Goal: Transaction & Acquisition: Obtain resource

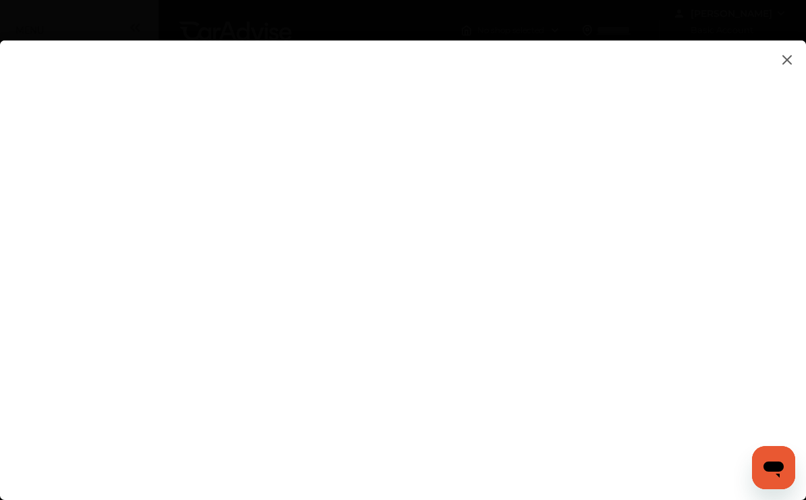
click at [723, 246] on flutter-view at bounding box center [403, 256] width 806 height 432
click at [723, 146] on flutter-view at bounding box center [403, 256] width 806 height 432
click at [573, 393] on flutter-view at bounding box center [403, 256] width 806 height 432
click at [697, 197] on flutter-view at bounding box center [403, 256] width 806 height 432
click at [716, 187] on flutter-view at bounding box center [403, 256] width 806 height 432
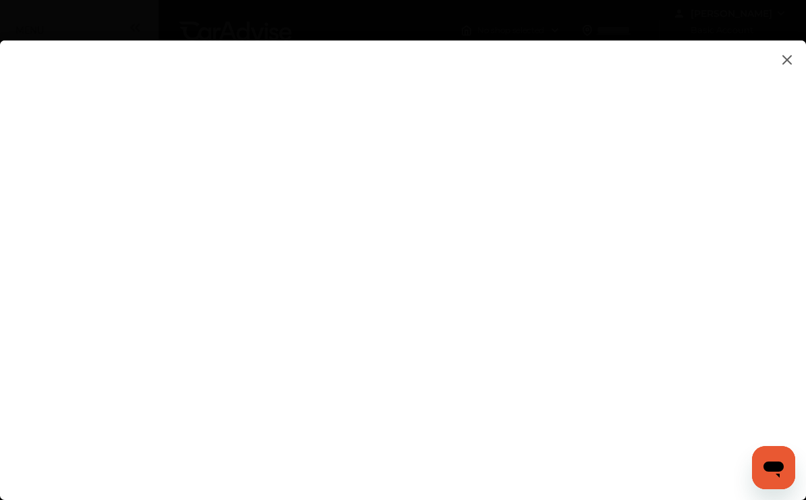
click at [727, 271] on flutter-view at bounding box center [403, 256] width 806 height 432
click at [788, 58] on img at bounding box center [787, 59] width 16 height 17
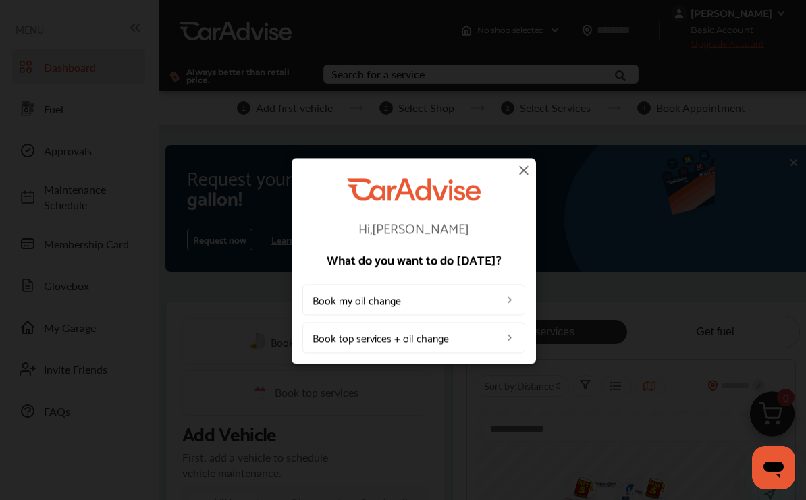
click at [530, 169] on img at bounding box center [523, 170] width 16 height 16
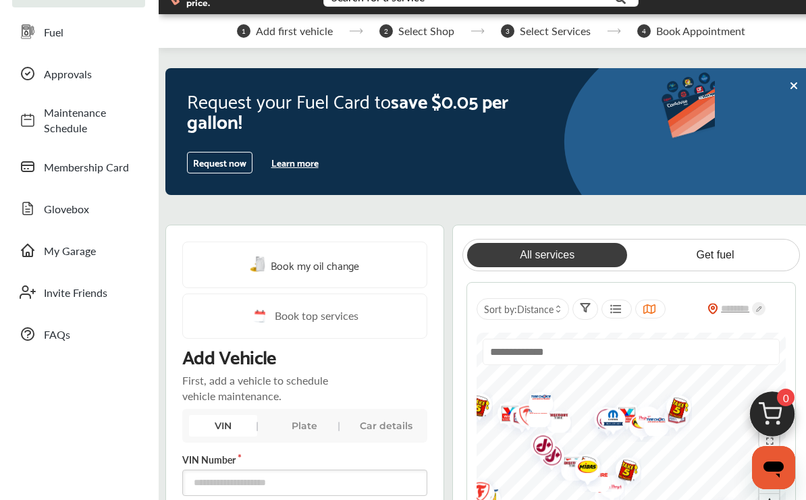
scroll to position [76, 0]
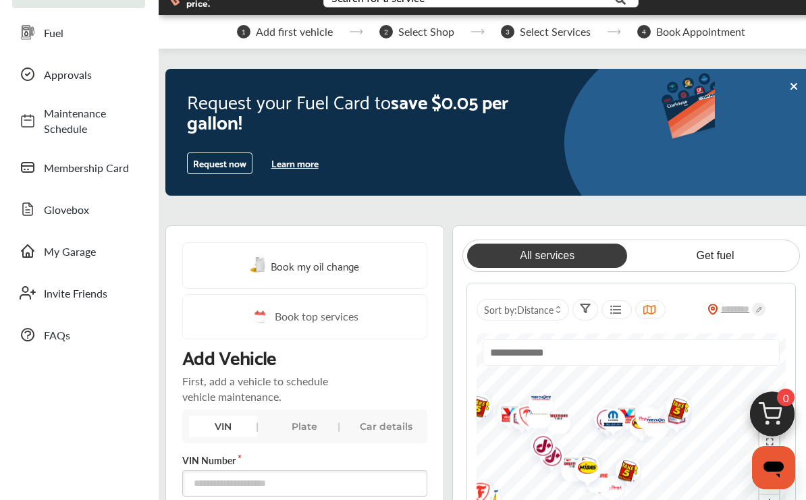
click at [338, 267] on span "Book my oil change" at bounding box center [315, 265] width 88 height 18
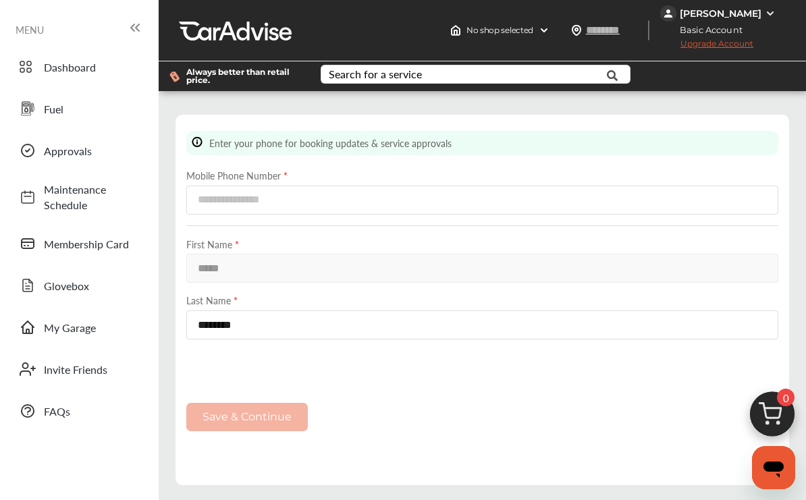
click at [54, 252] on link "Membership Card" at bounding box center [78, 243] width 133 height 35
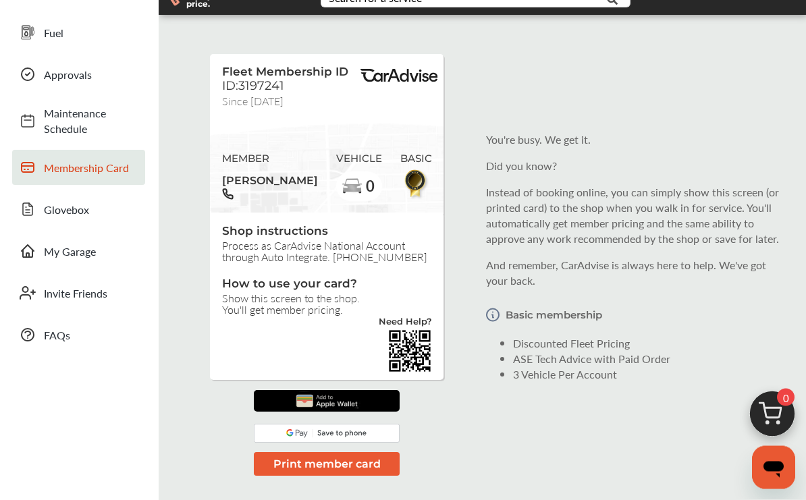
scroll to position [77, 0]
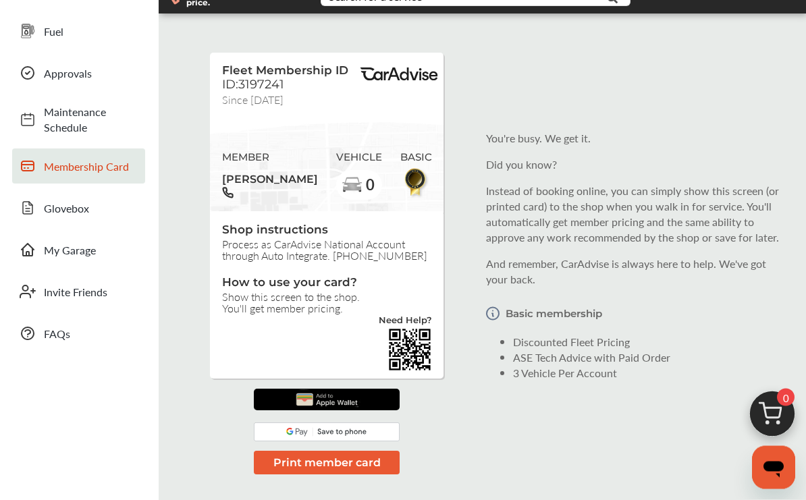
click at [23, 247] on icon at bounding box center [28, 250] width 16 height 16
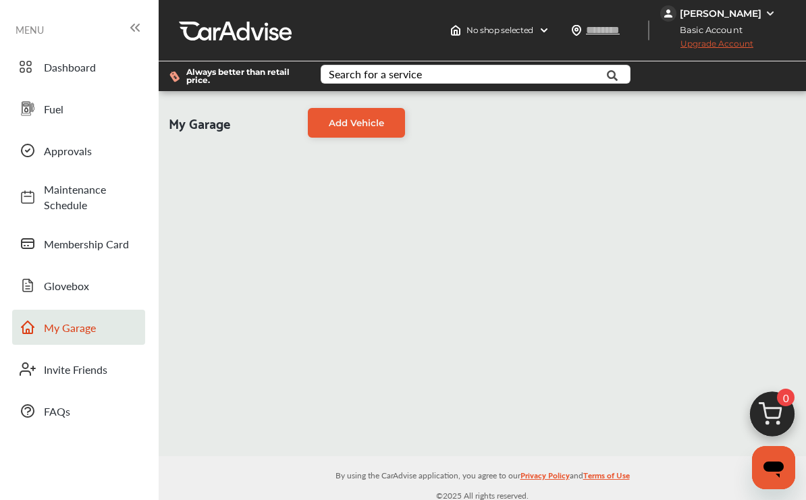
click at [50, 107] on span "Fuel" at bounding box center [91, 109] width 94 height 16
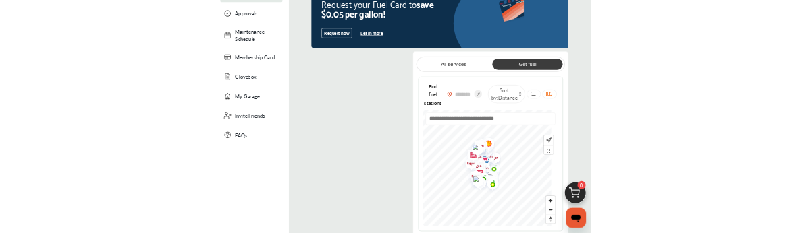
scroll to position [121, 0]
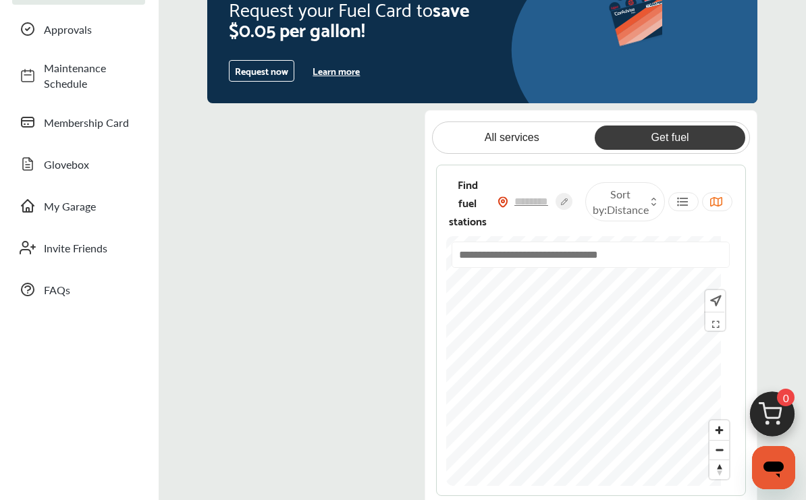
click at [586, 262] on input "text" at bounding box center [590, 255] width 278 height 26
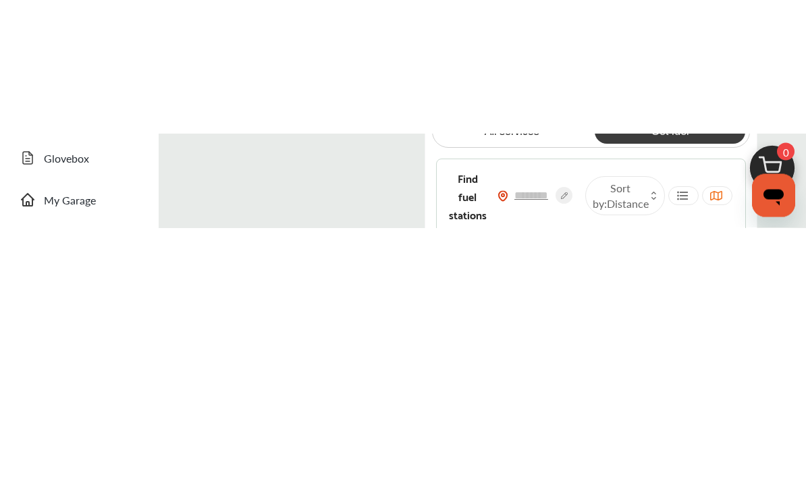
scroll to position [261, 0]
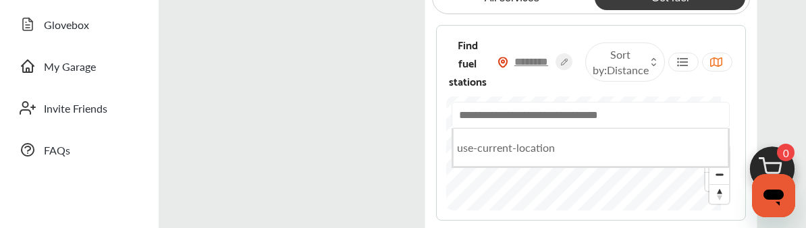
type input "*****"
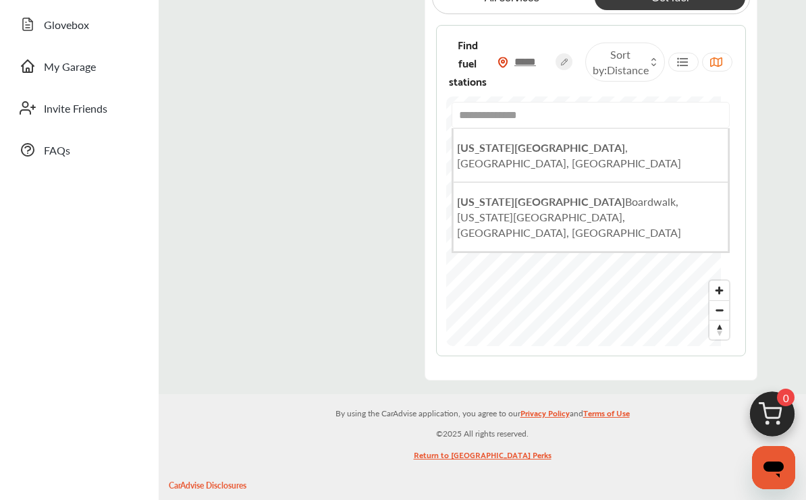
click at [591, 157] on li "[US_STATE][GEOGRAPHIC_DATA] , [GEOGRAPHIC_DATA], [GEOGRAPHIC_DATA]" at bounding box center [590, 155] width 275 height 54
type input "**********"
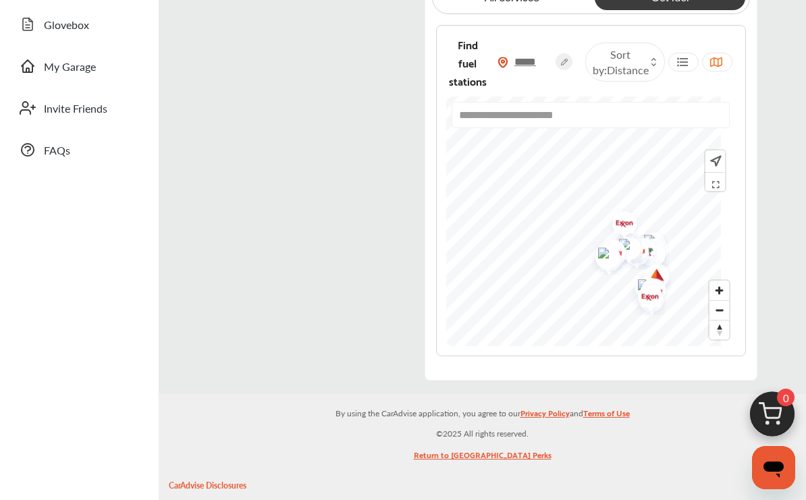
click at [650, 67] on icon at bounding box center [653, 64] width 6 height 5
click at [776, 106] on div "Request your Fuel Card to save $0.05 per gallon! Request now Learn more Get the…" at bounding box center [482, 109] width 647 height 544
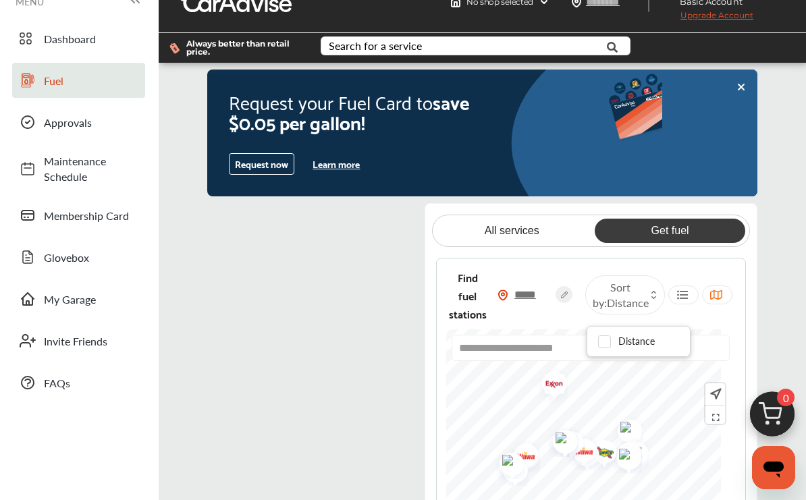
scroll to position [0, 0]
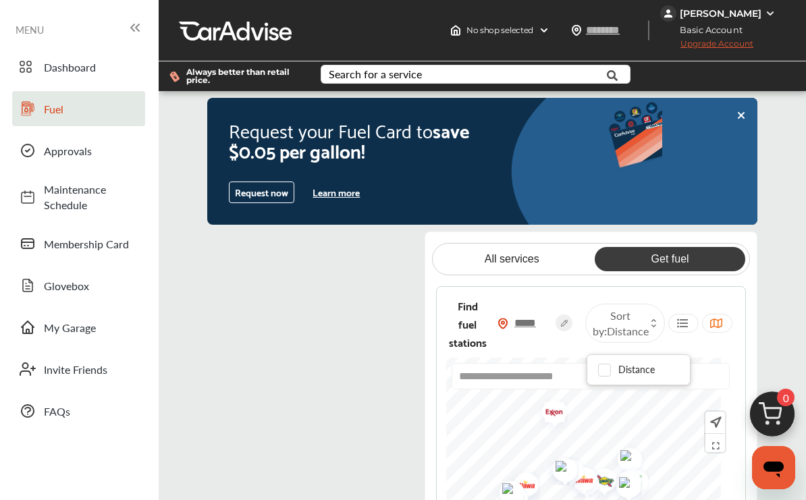
click at [48, 71] on span "Dashboard" at bounding box center [91, 67] width 94 height 16
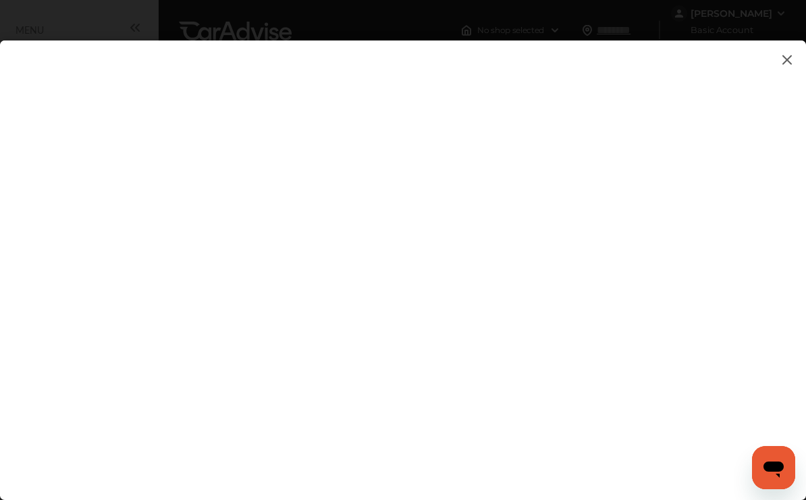
click at [789, 62] on img at bounding box center [787, 59] width 16 height 17
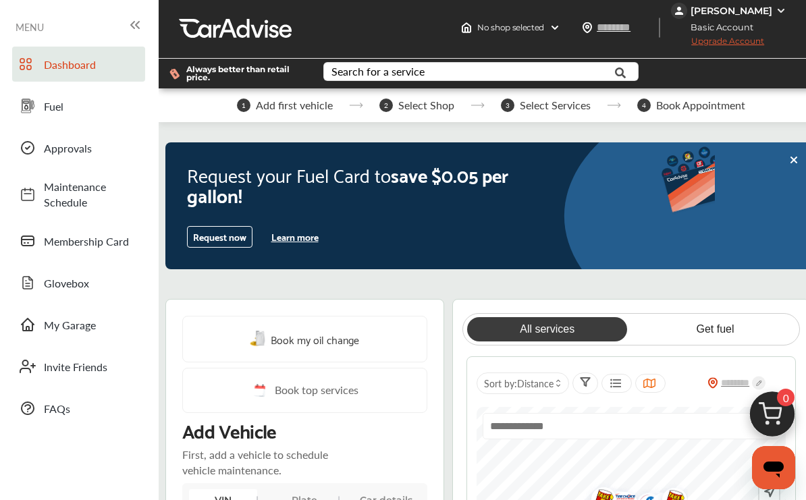
scroll to position [14, 0]
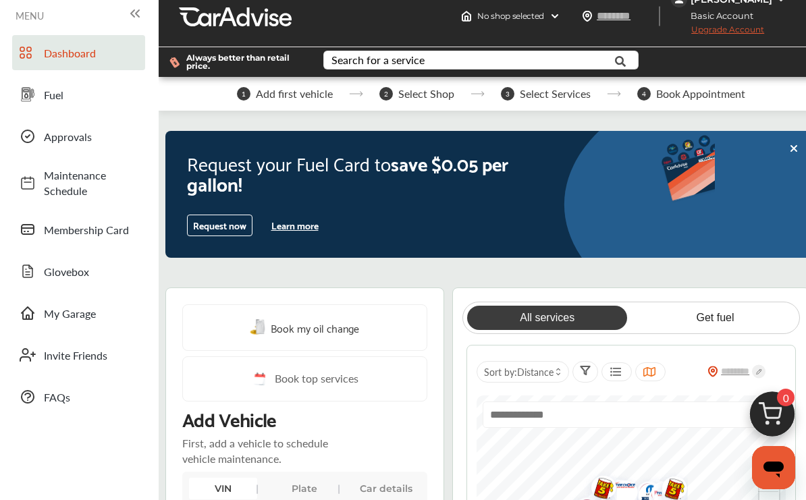
click at [56, 231] on span "Membership Card" at bounding box center [91, 230] width 94 height 16
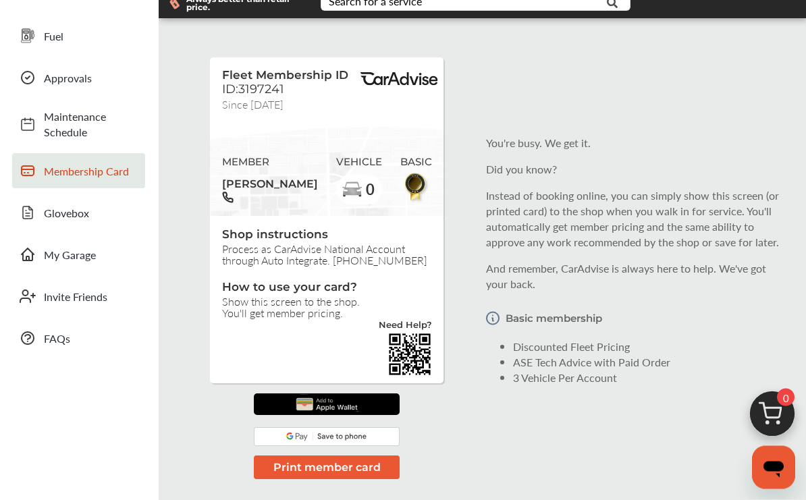
scroll to position [91, 0]
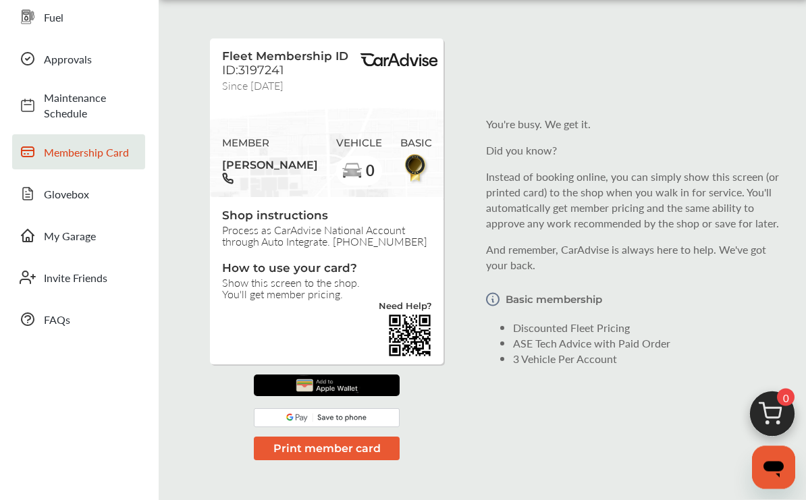
click at [424, 162] on img at bounding box center [416, 169] width 30 height 32
